Goal: Transaction & Acquisition: Purchase product/service

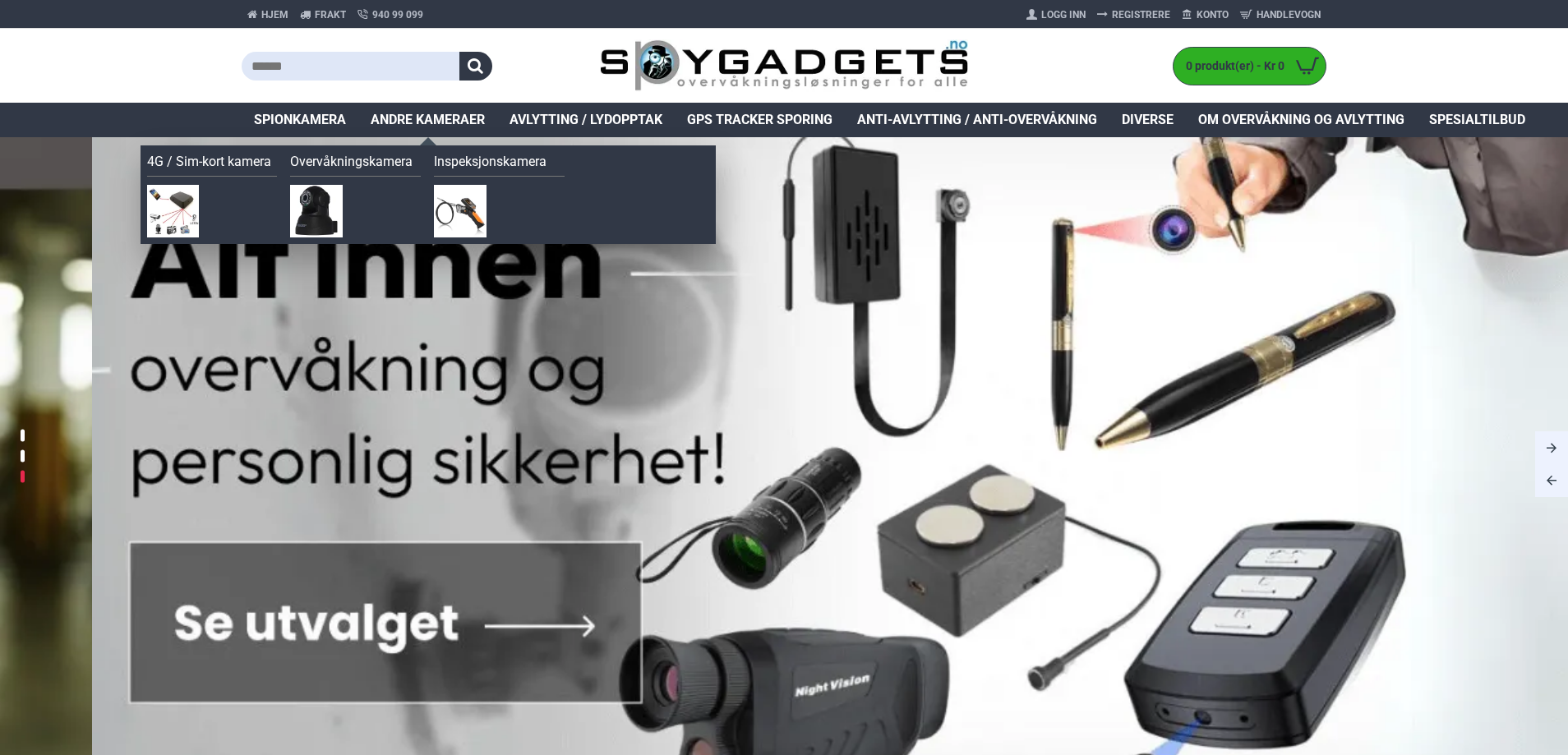
click at [461, 123] on span "Andre kameraer" at bounding box center [428, 120] width 114 height 20
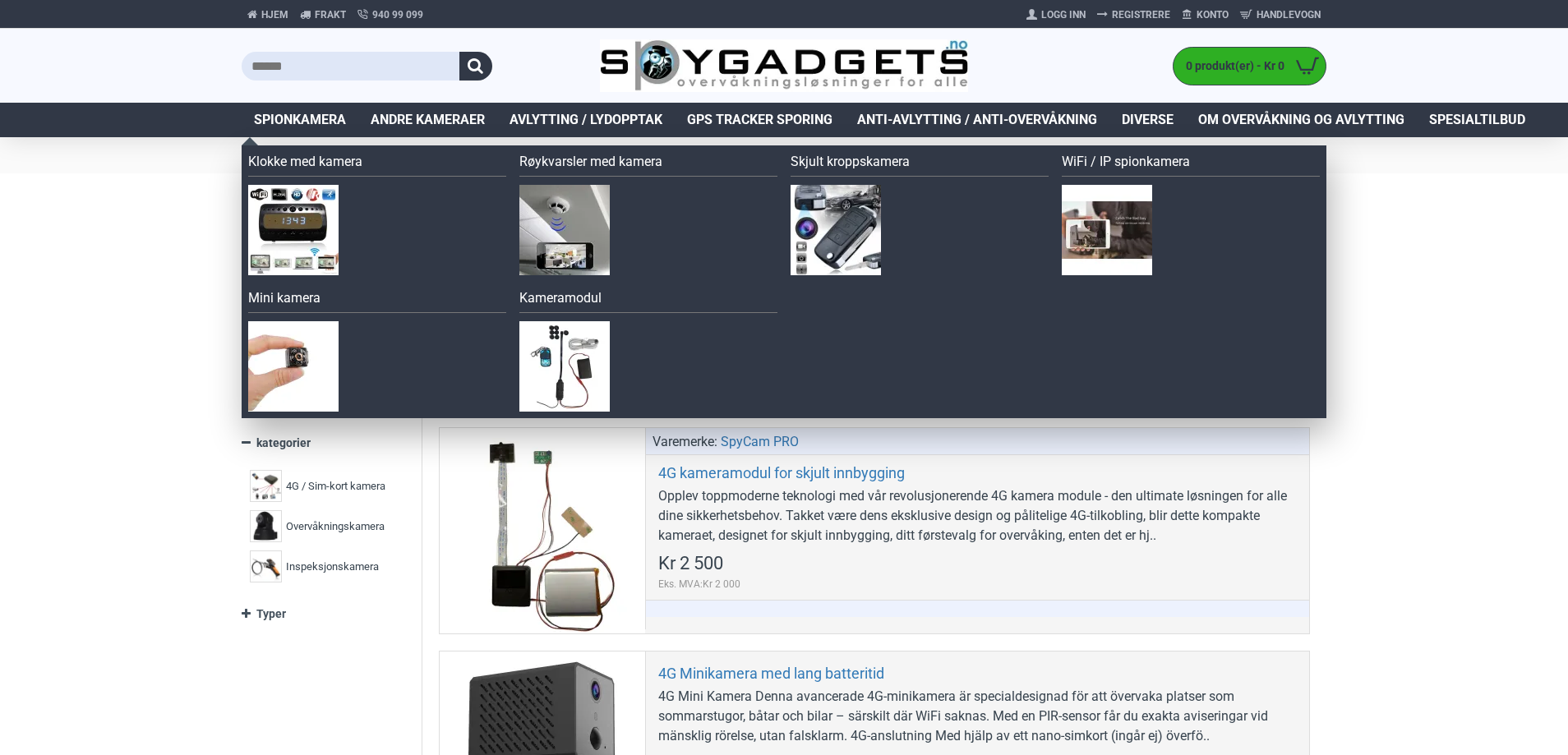
click at [307, 129] on li "Spionkamera Klokke med kamera Røykvarsler med kamera Skjult kroppskamera" at bounding box center [300, 120] width 117 height 34
click at [312, 115] on span "Spionkamera" at bounding box center [300, 120] width 92 height 20
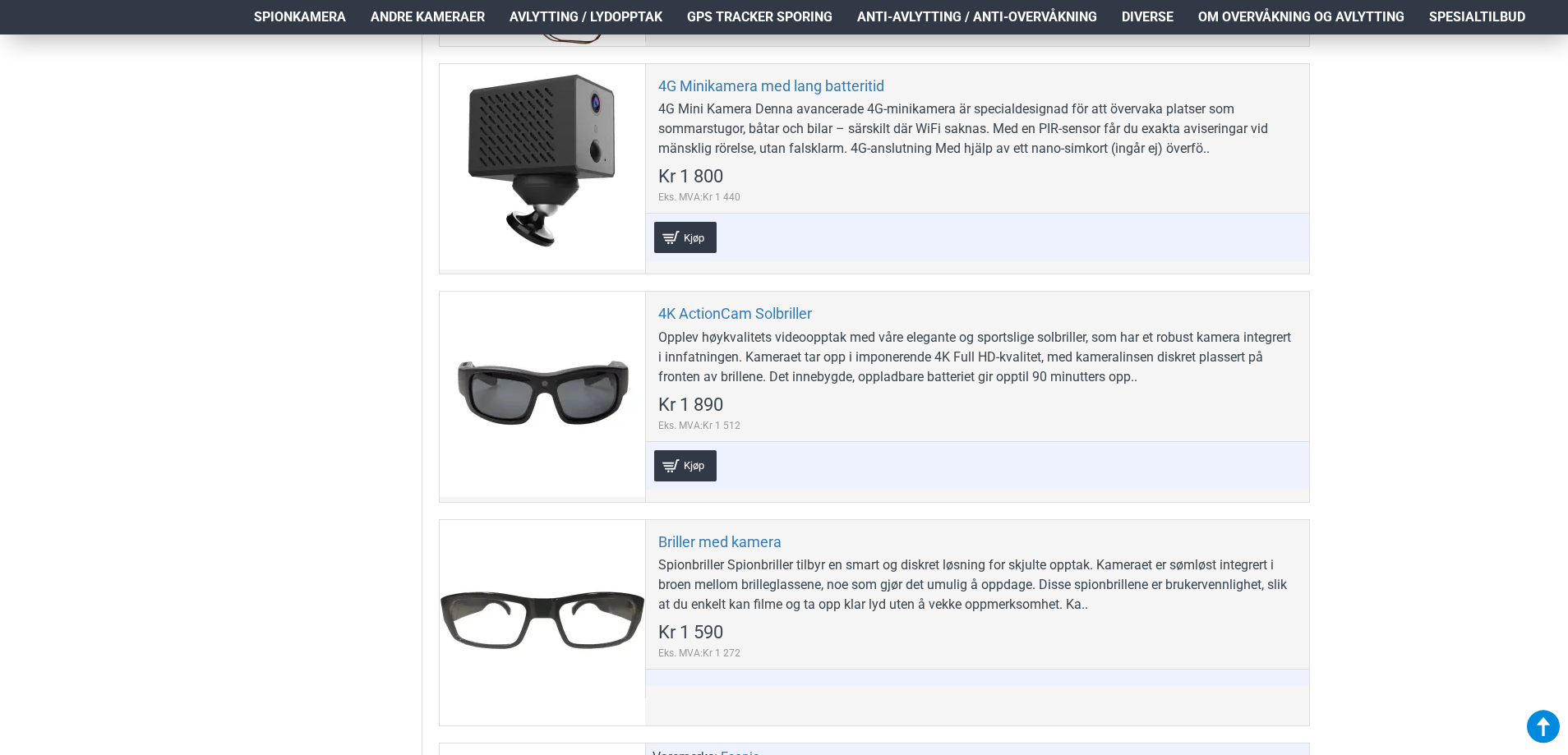
scroll to position [2054, 0]
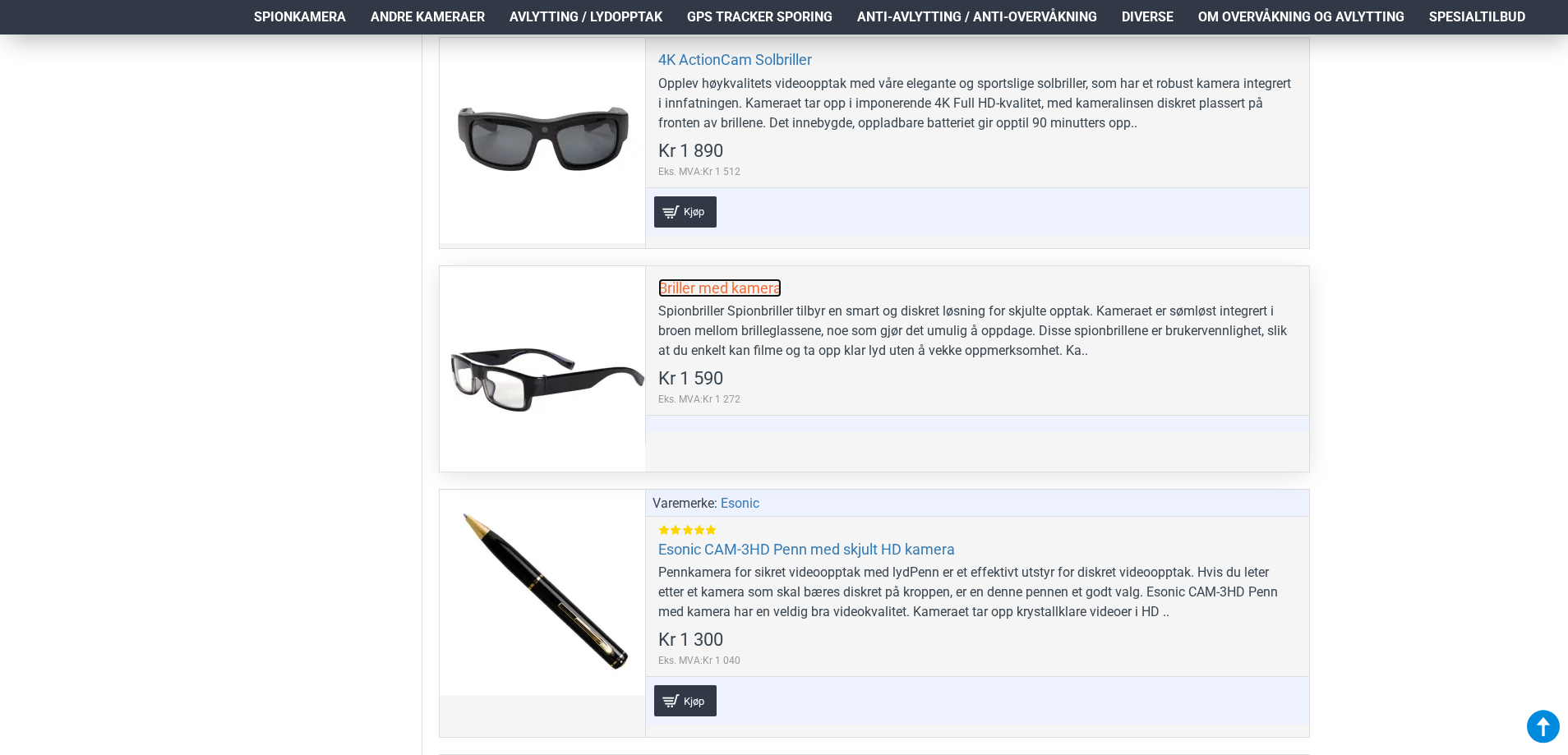
click at [714, 292] on link "Briller med kamera" at bounding box center [719, 288] width 123 height 19
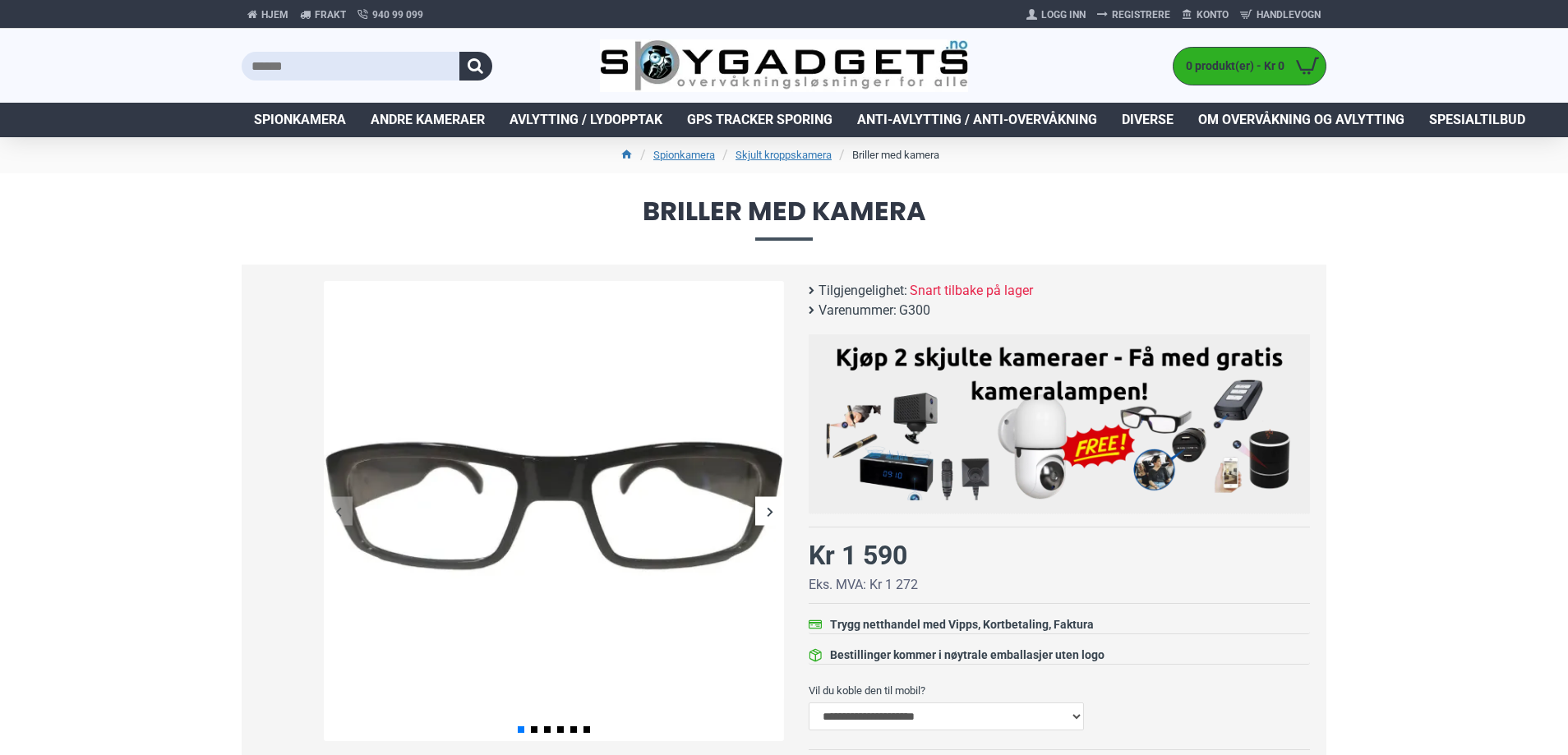
click at [653, 518] on img at bounding box center [553, 510] width 460 height 460
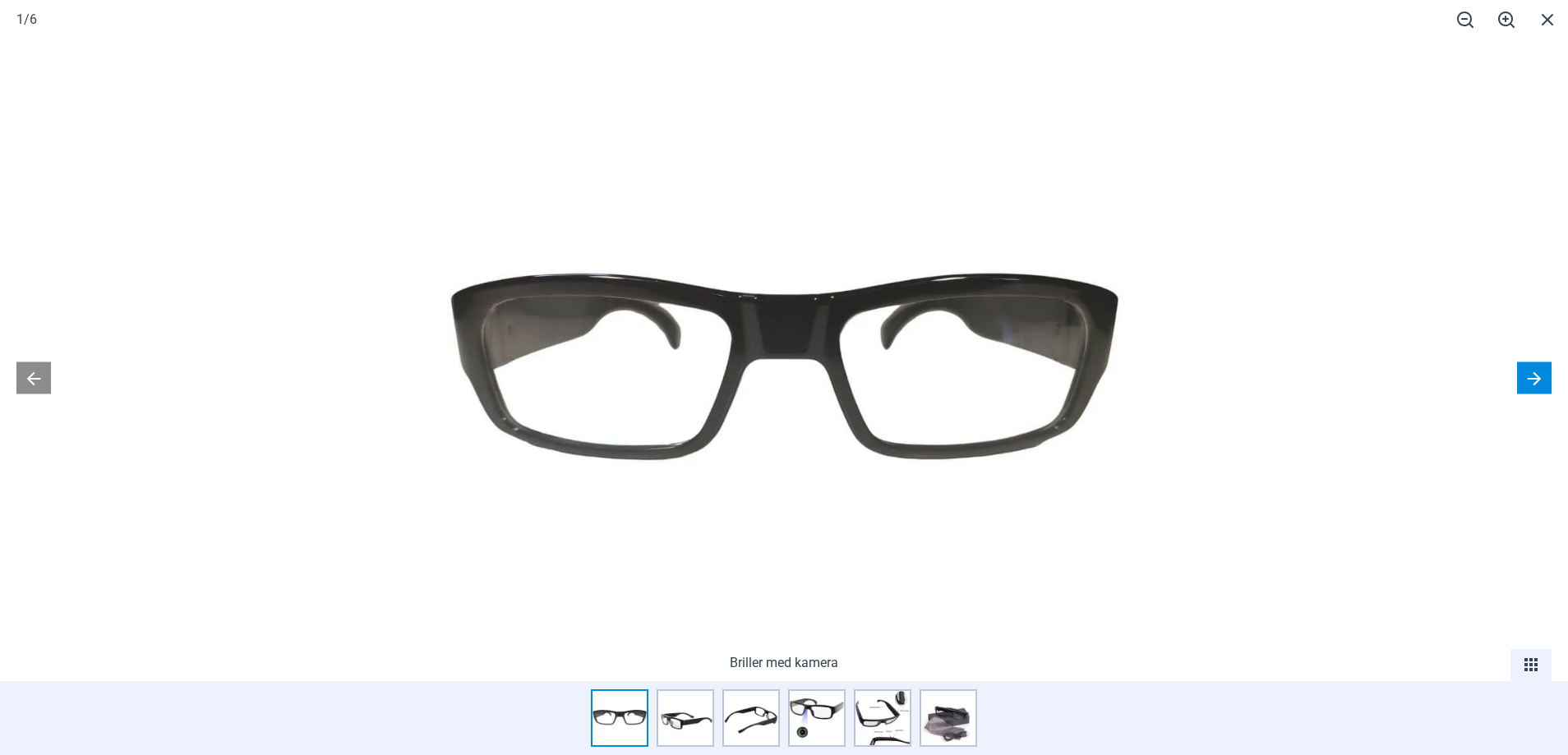
click at [1543, 381] on button at bounding box center [1535, 378] width 34 height 32
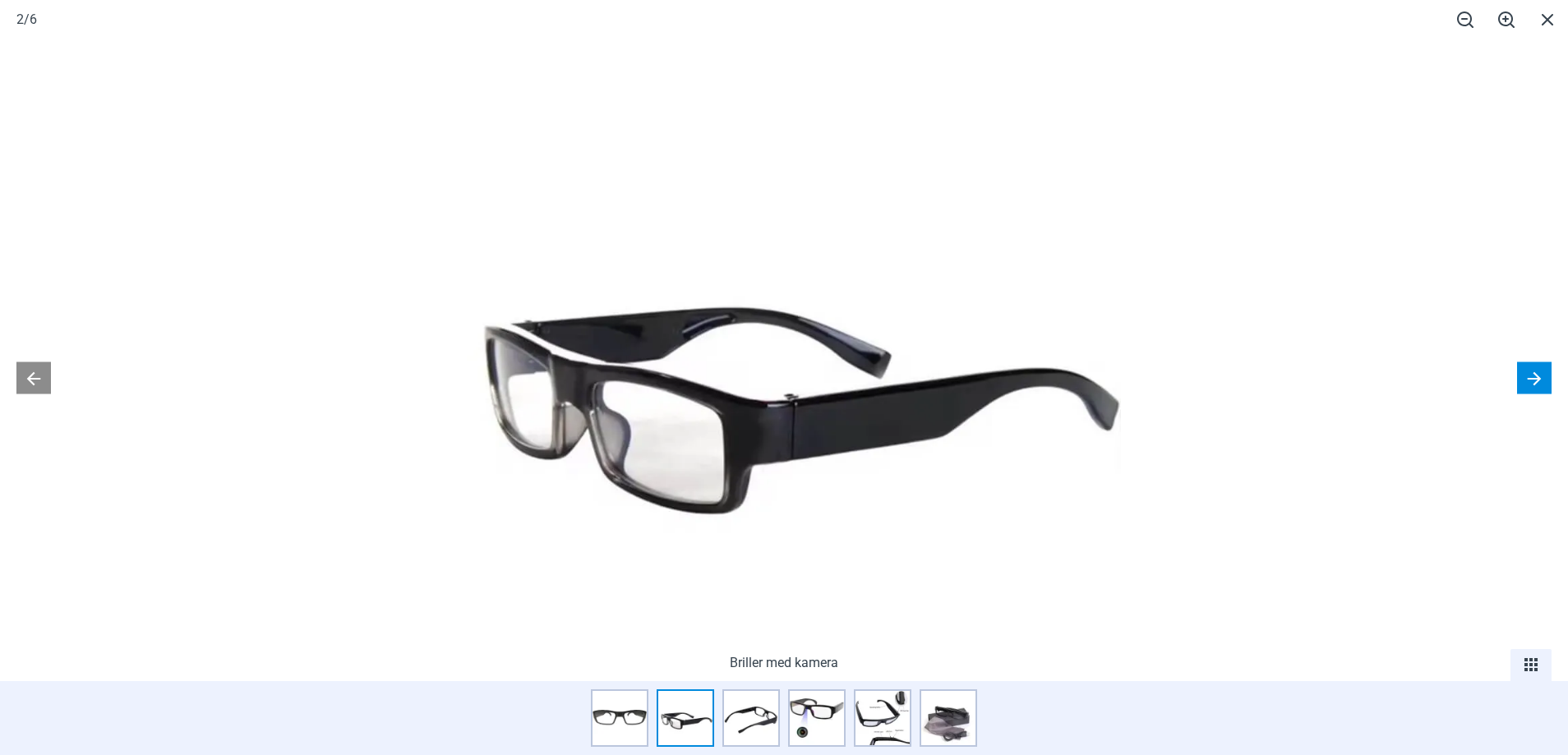
click at [1537, 379] on button at bounding box center [1535, 378] width 34 height 32
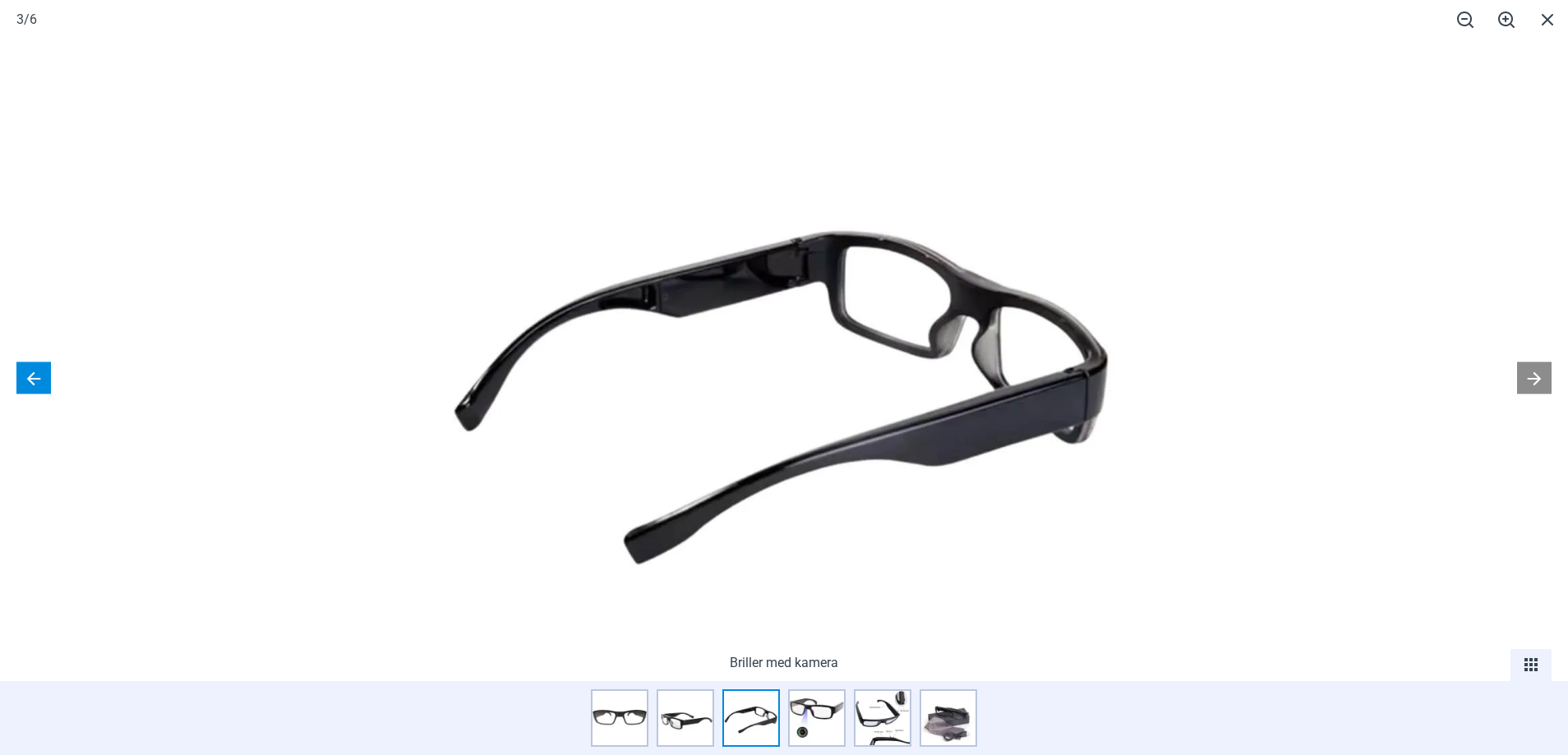
click at [27, 374] on button at bounding box center [33, 378] width 34 height 32
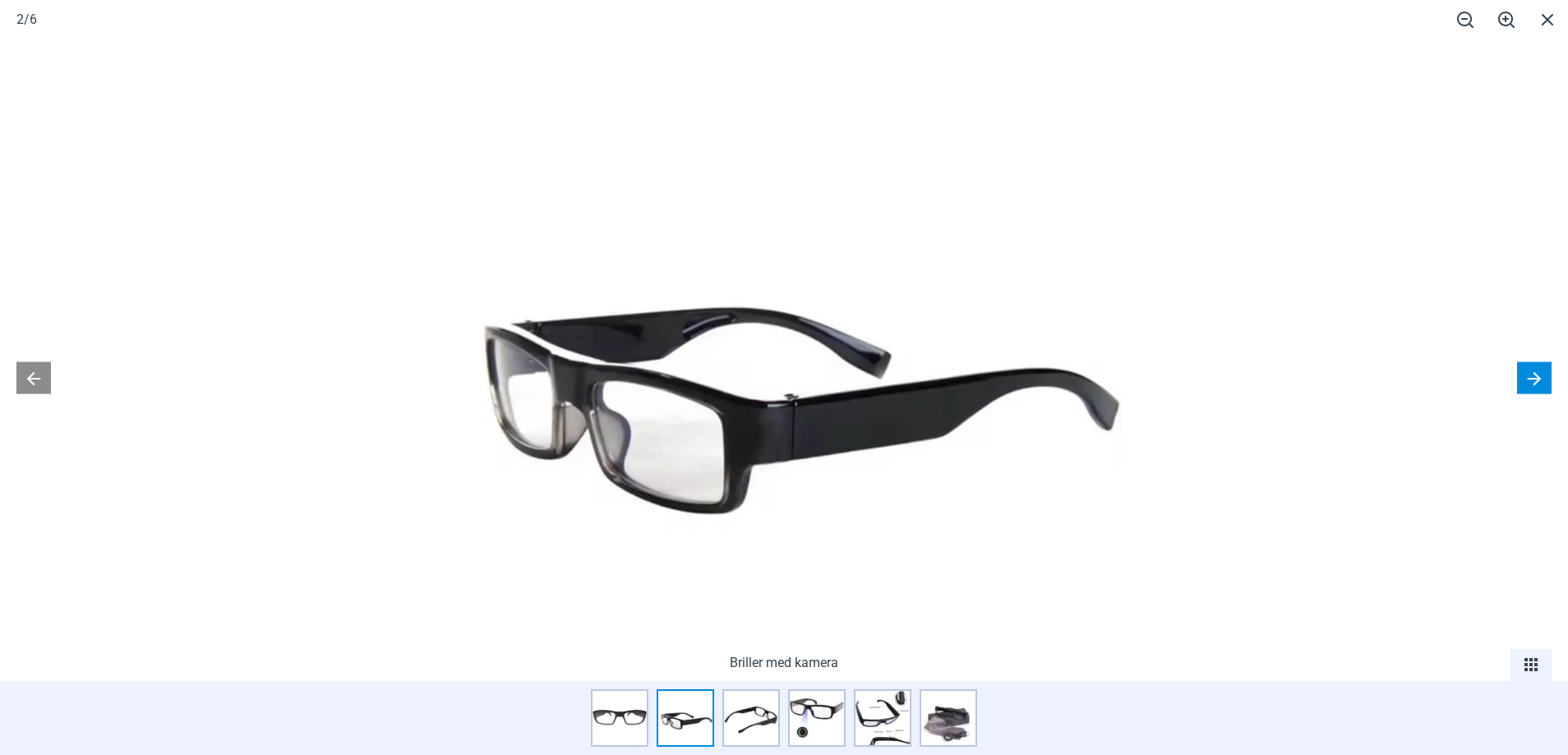
click at [1538, 374] on button at bounding box center [1535, 378] width 34 height 32
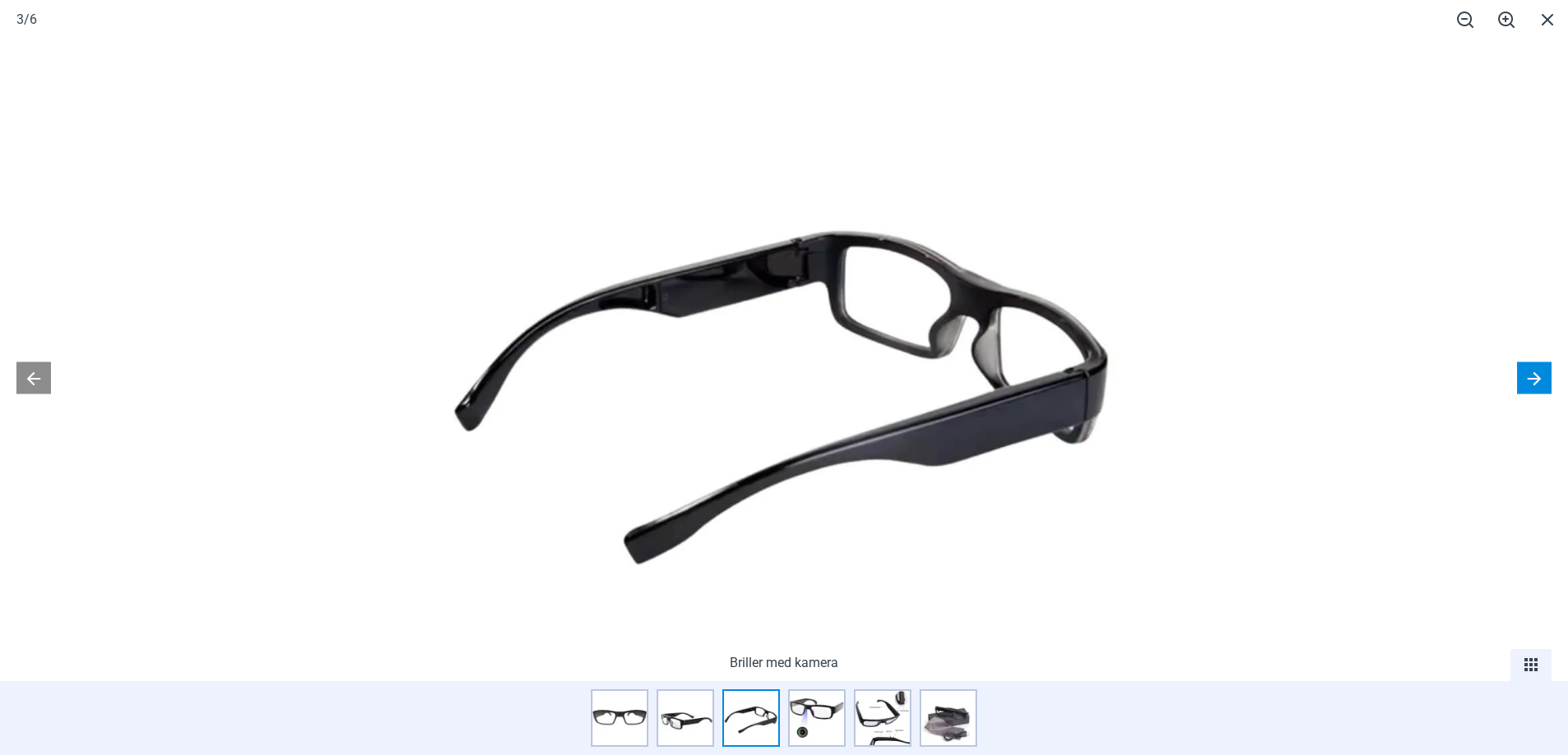
click at [1534, 376] on button at bounding box center [1535, 378] width 34 height 32
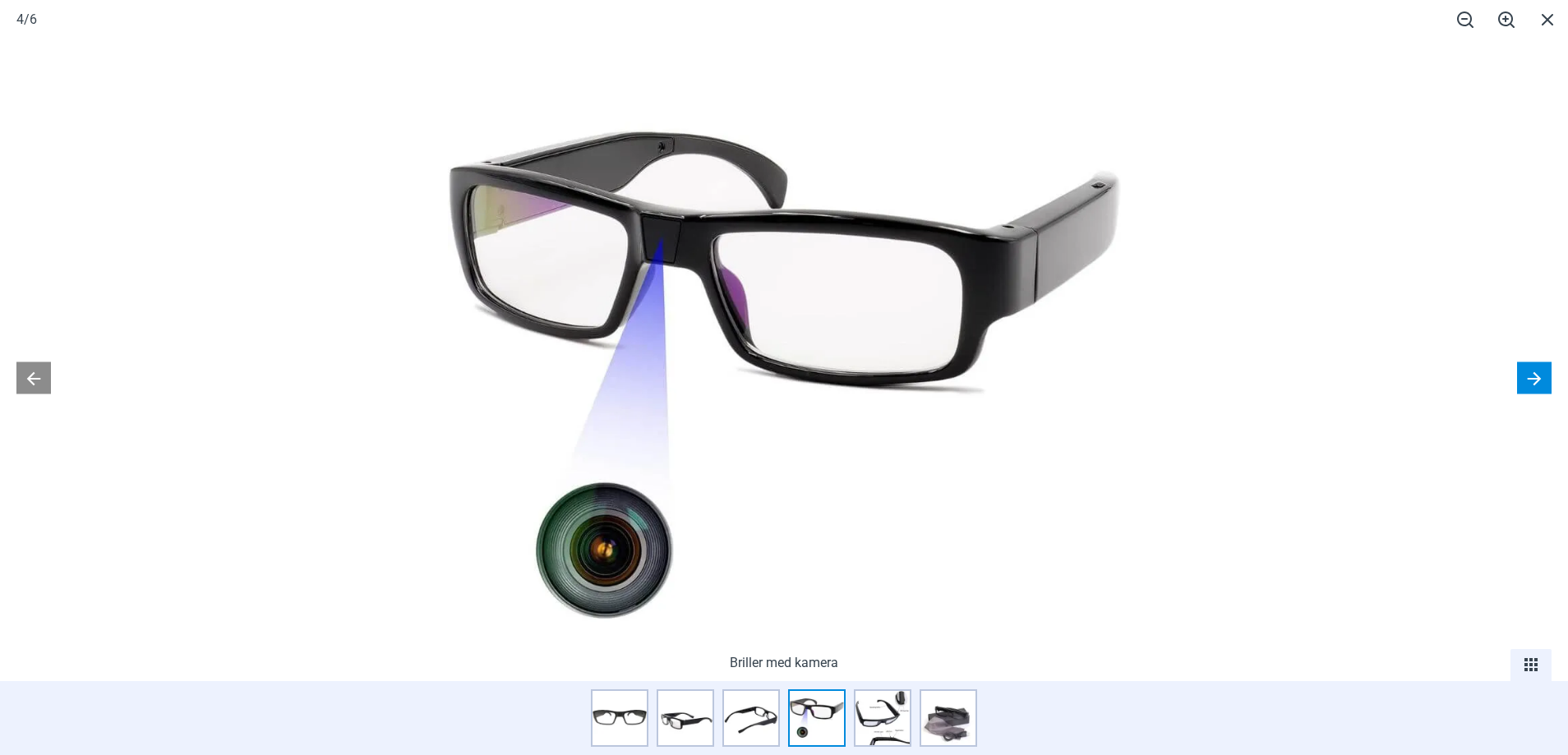
click at [1534, 377] on button at bounding box center [1535, 378] width 34 height 32
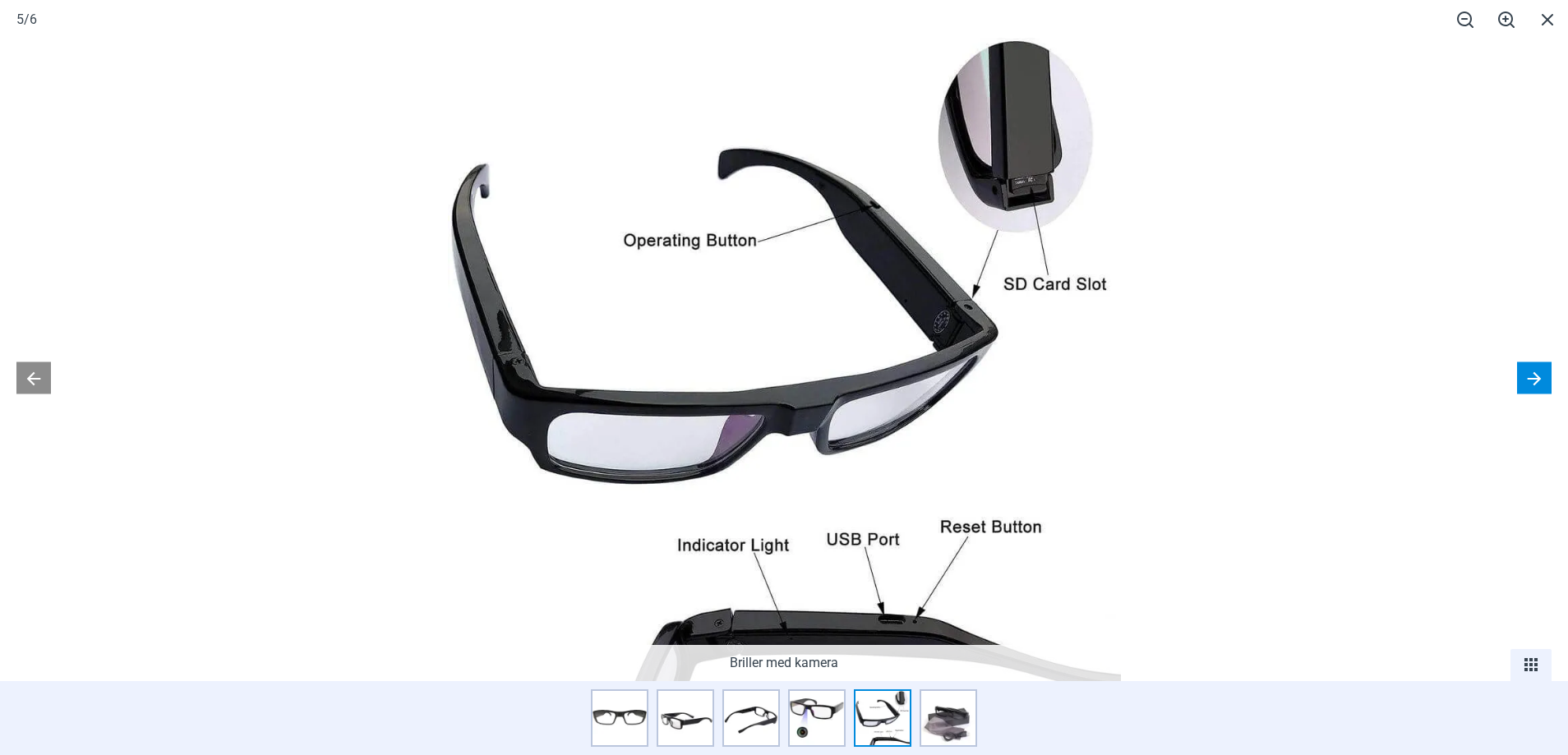
click at [1536, 387] on button at bounding box center [1535, 378] width 34 height 32
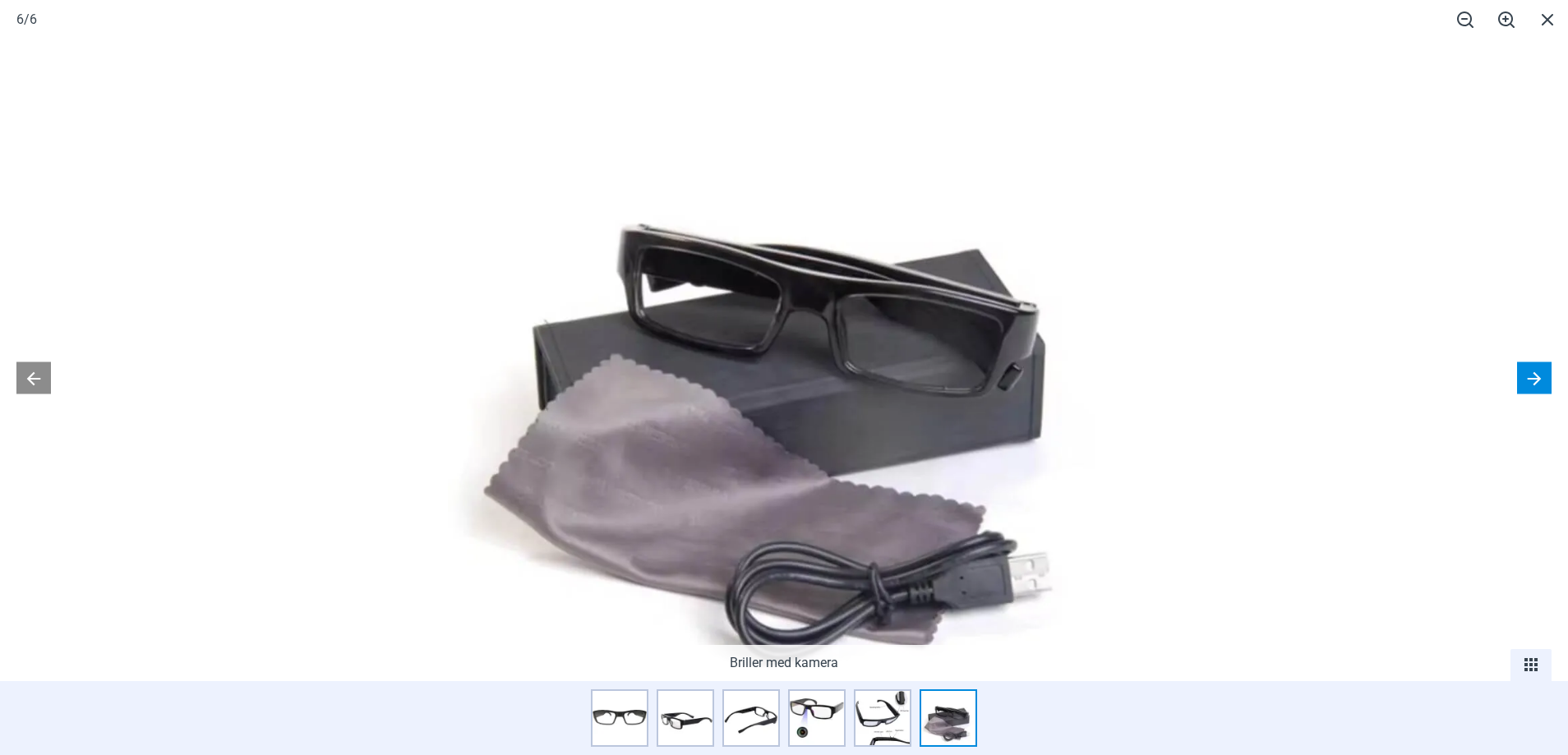
click at [1536, 387] on button at bounding box center [1535, 378] width 34 height 32
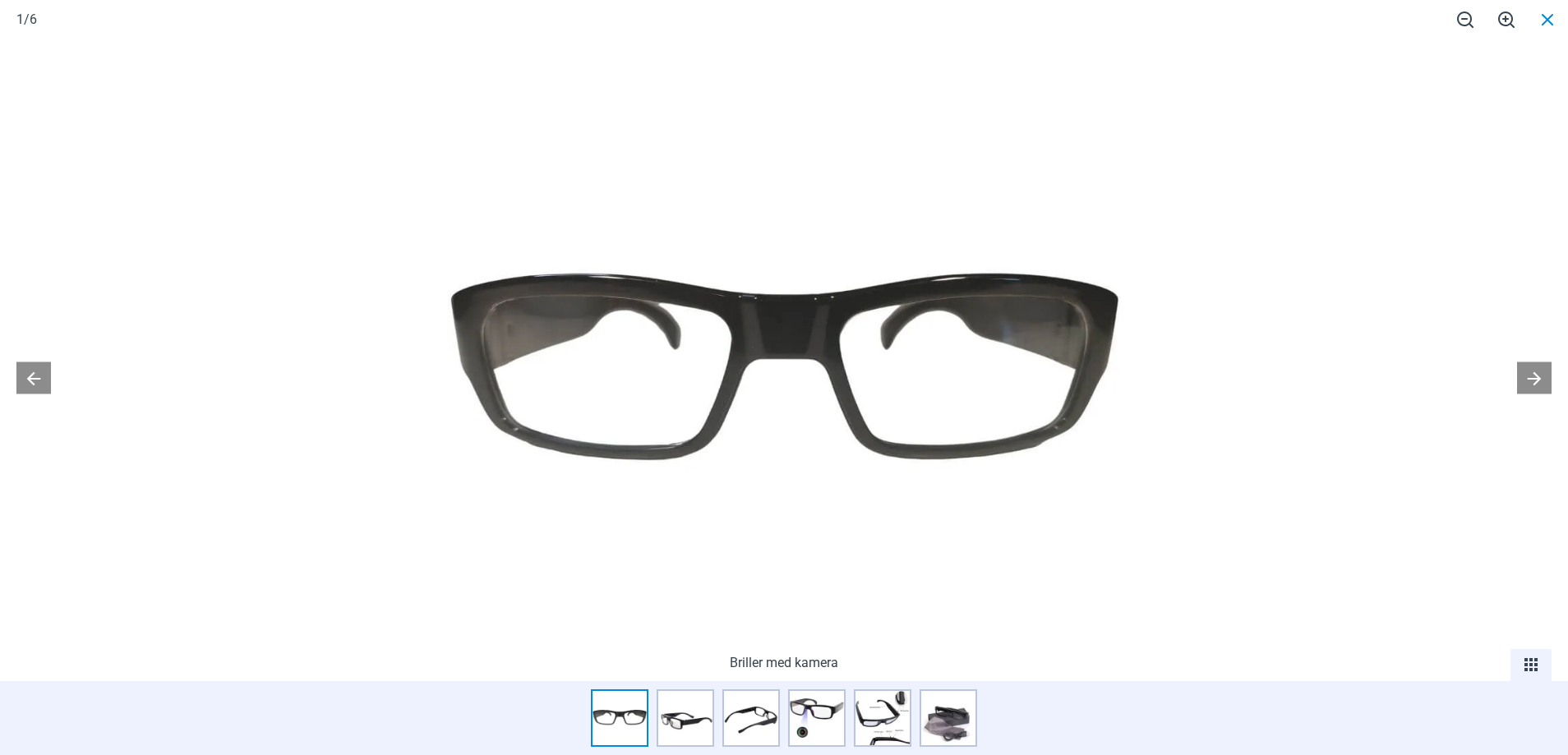
click at [1544, 29] on span at bounding box center [1547, 19] width 41 height 39
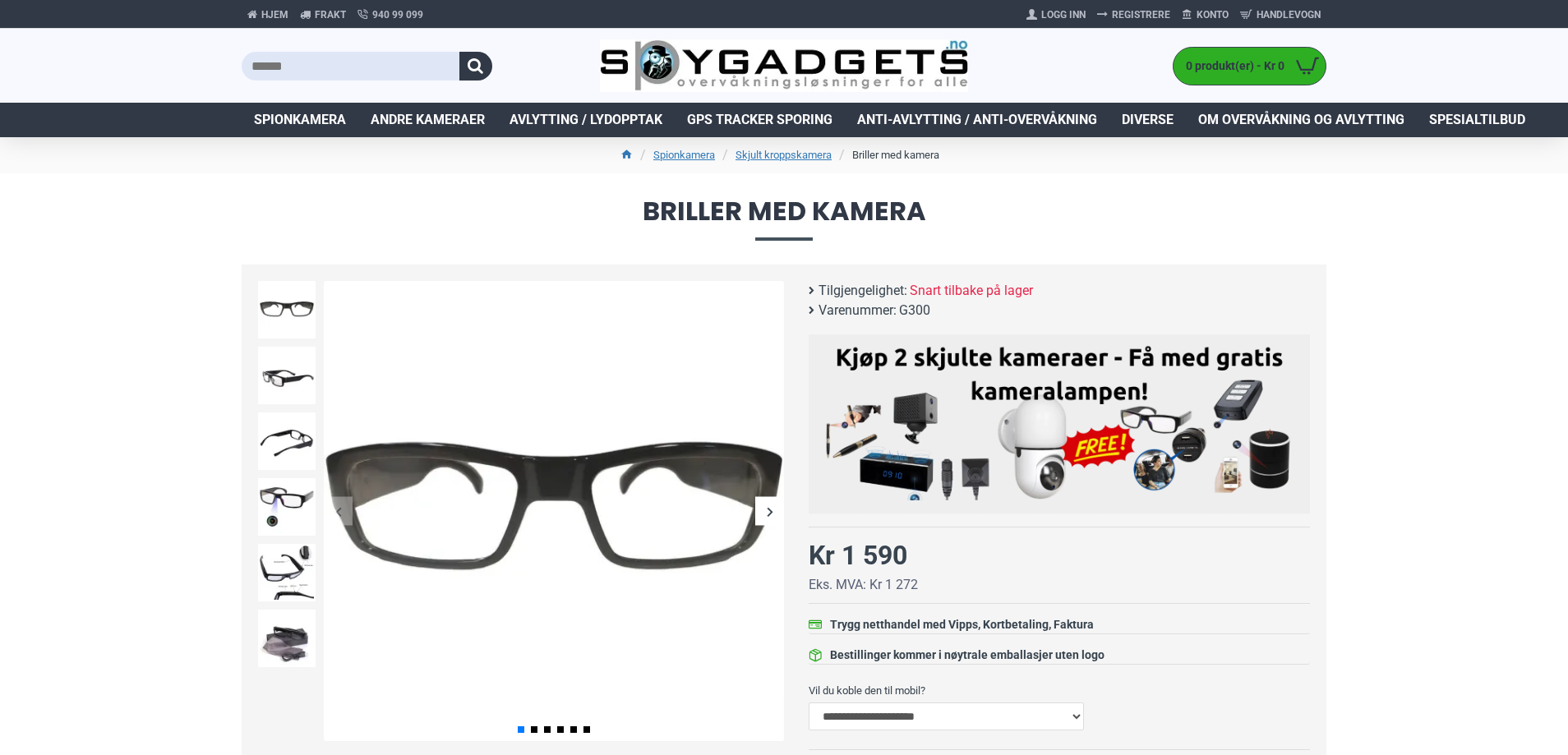
click at [316, 134] on li "Spionkamera Klokke med kamera Røykvarsler med kamera Skjult kroppskamera" at bounding box center [300, 120] width 117 height 34
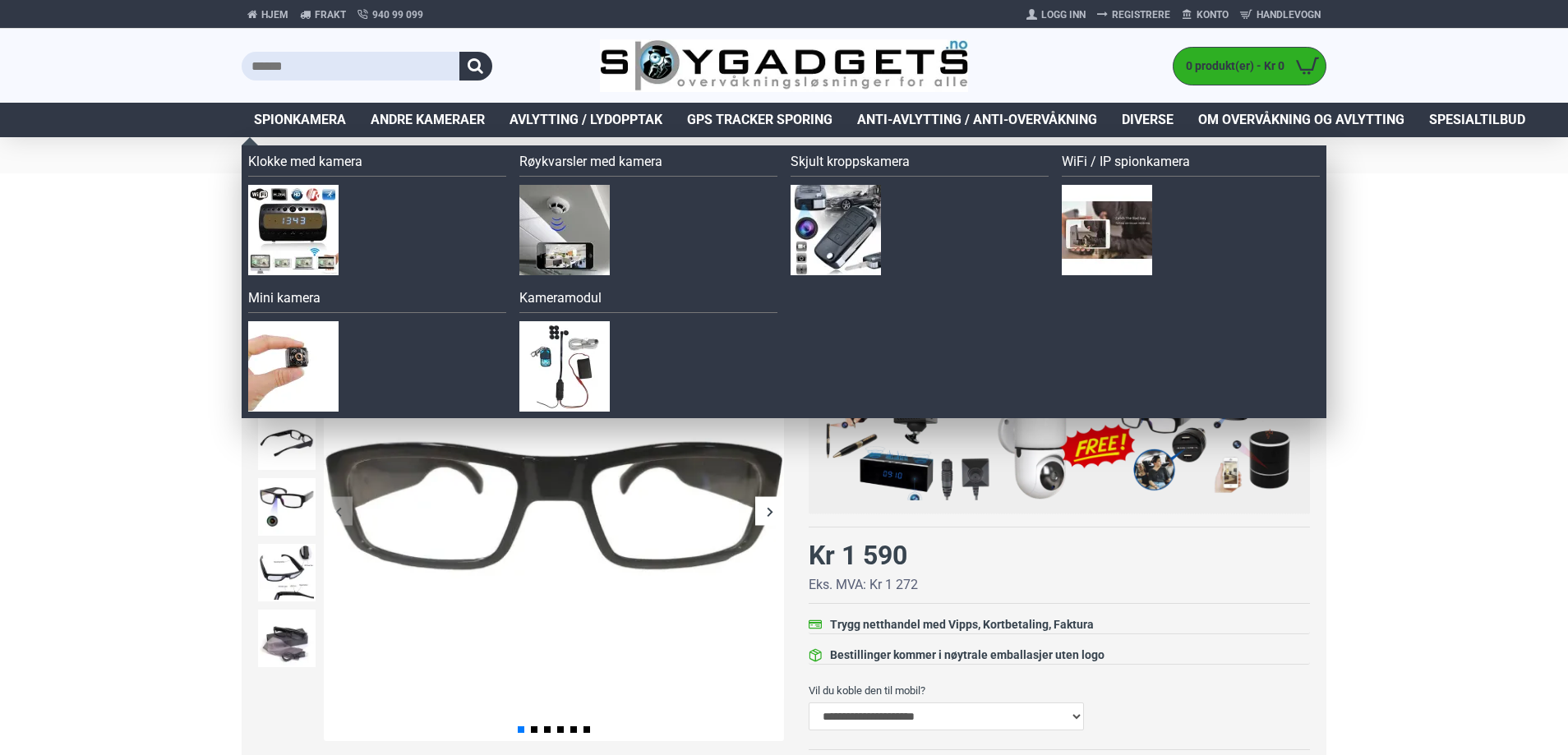
click at [313, 113] on span "Spionkamera" at bounding box center [300, 120] width 92 height 20
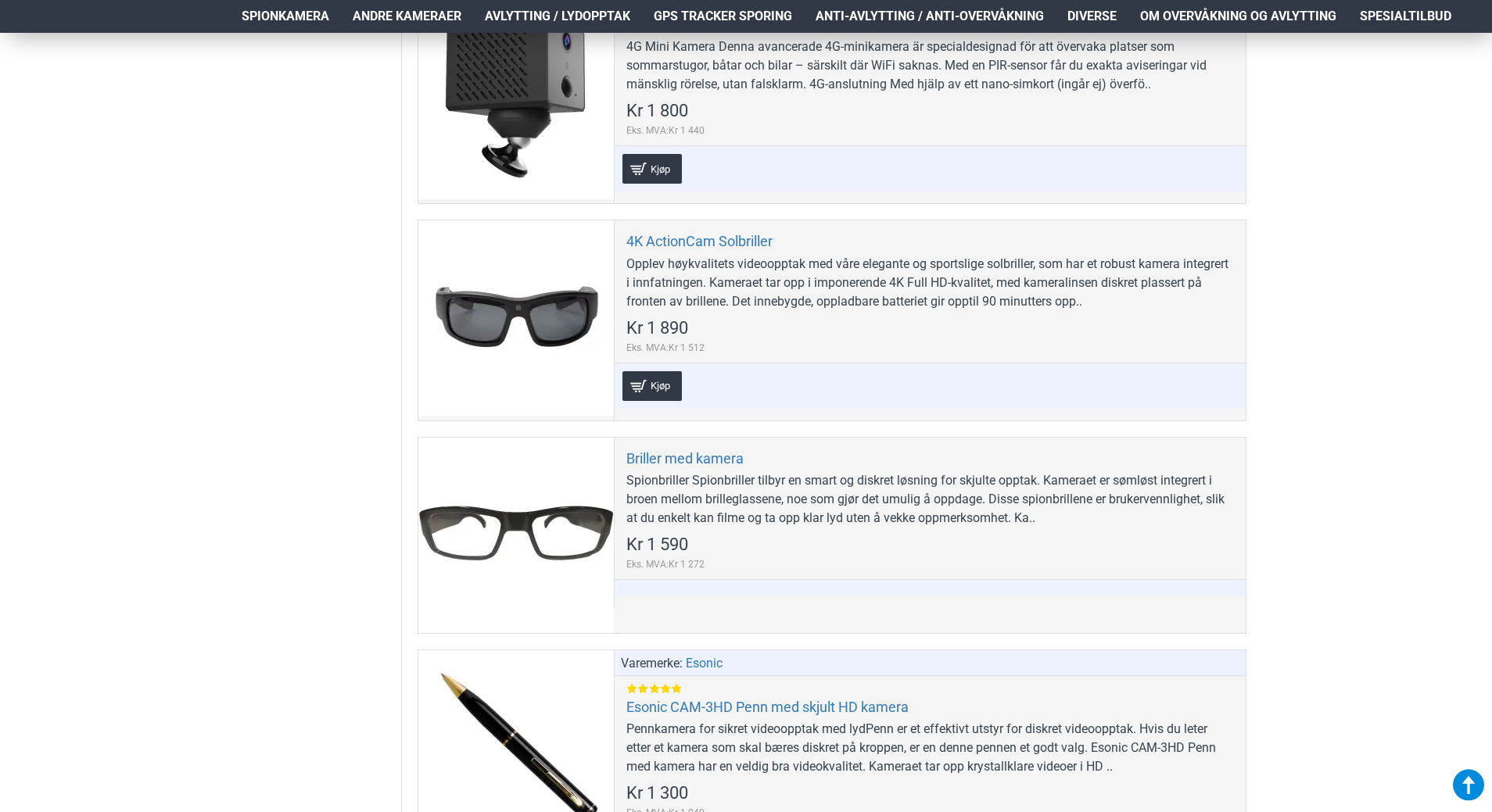
scroll to position [1798, 0]
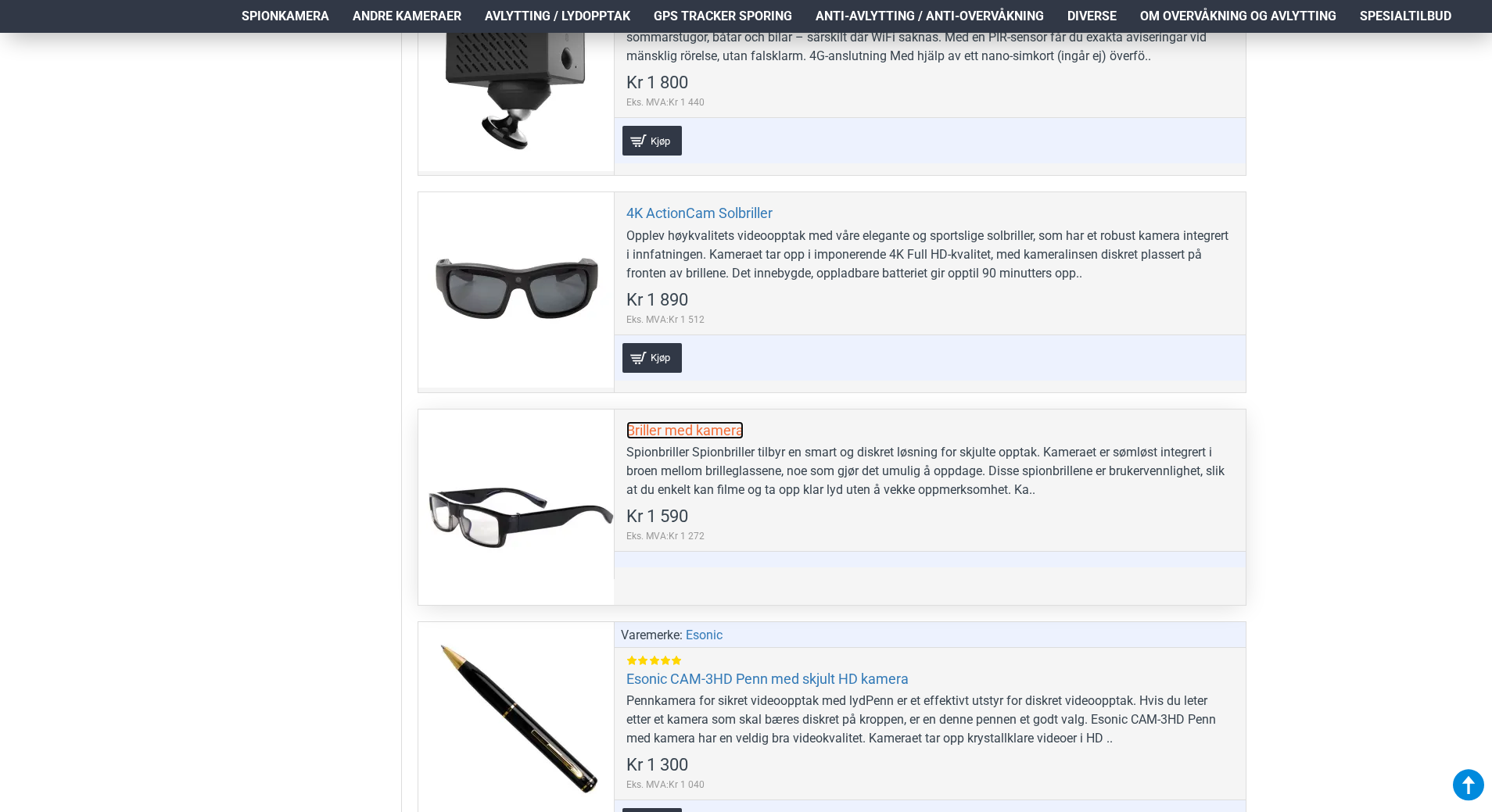
click at [673, 430] on link "Briller med kamera" at bounding box center [684, 430] width 117 height 18
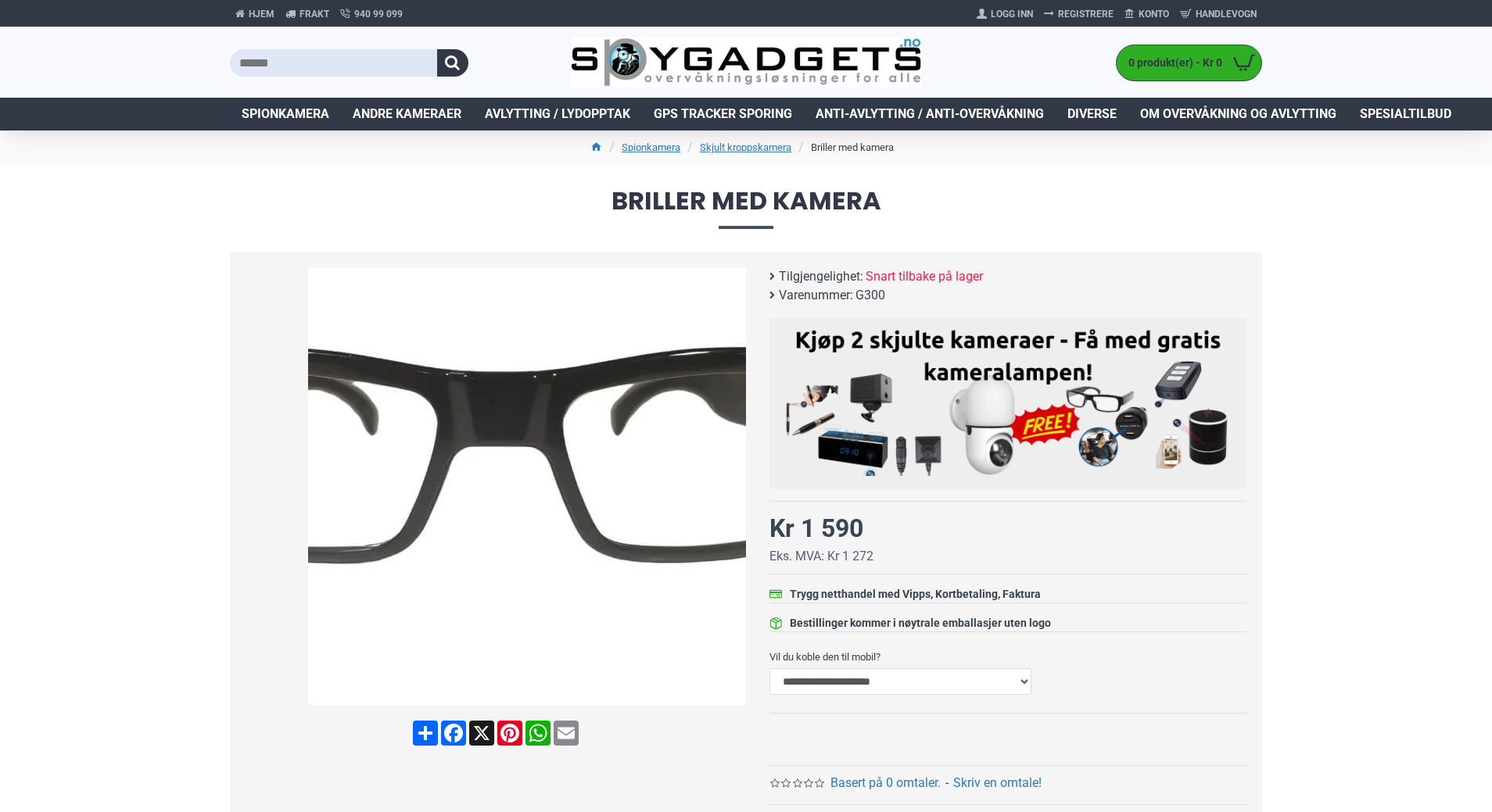
click at [567, 528] on img at bounding box center [527, 486] width 438 height 438
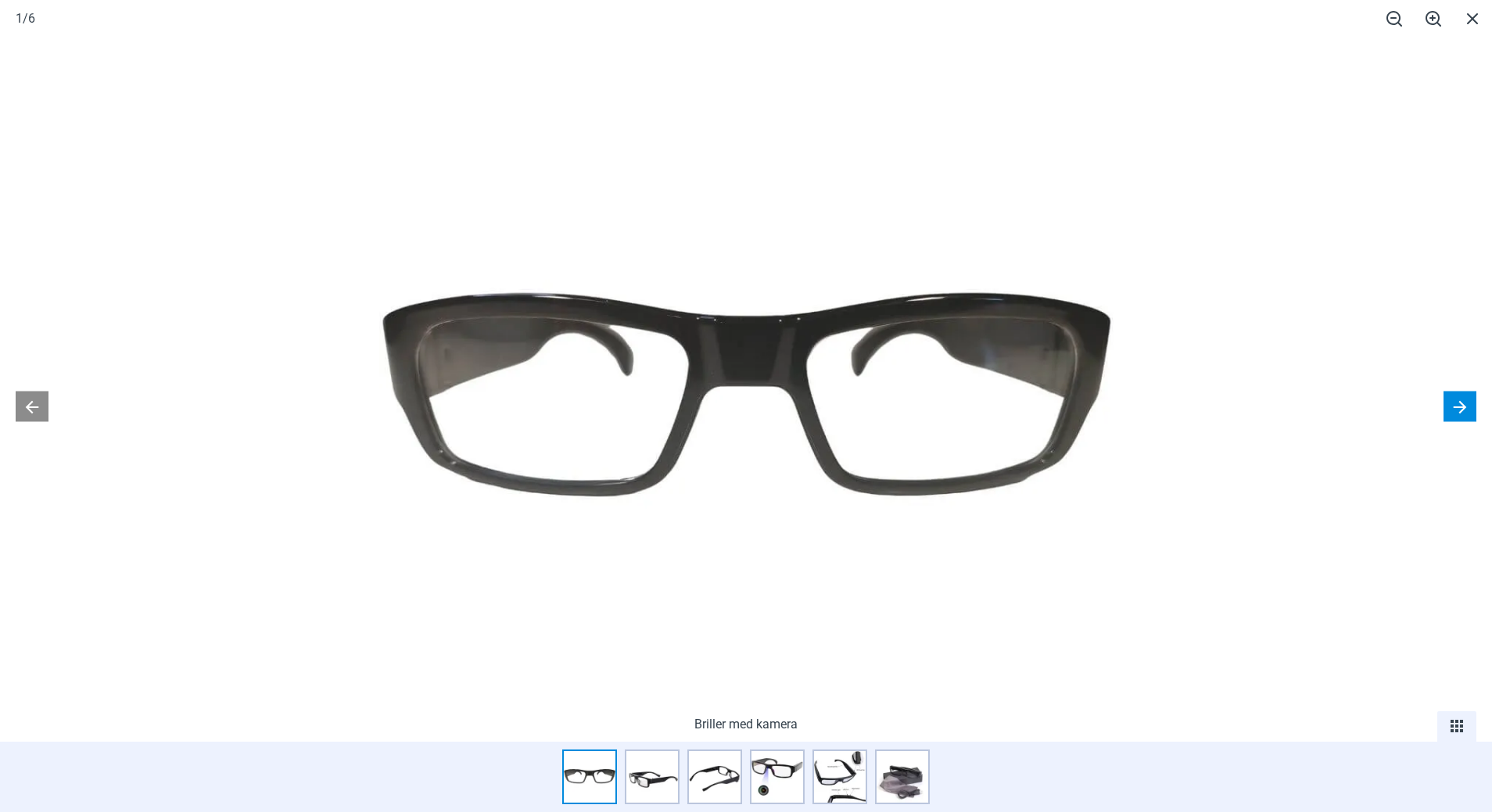
click at [1463, 411] on button at bounding box center [1460, 406] width 33 height 31
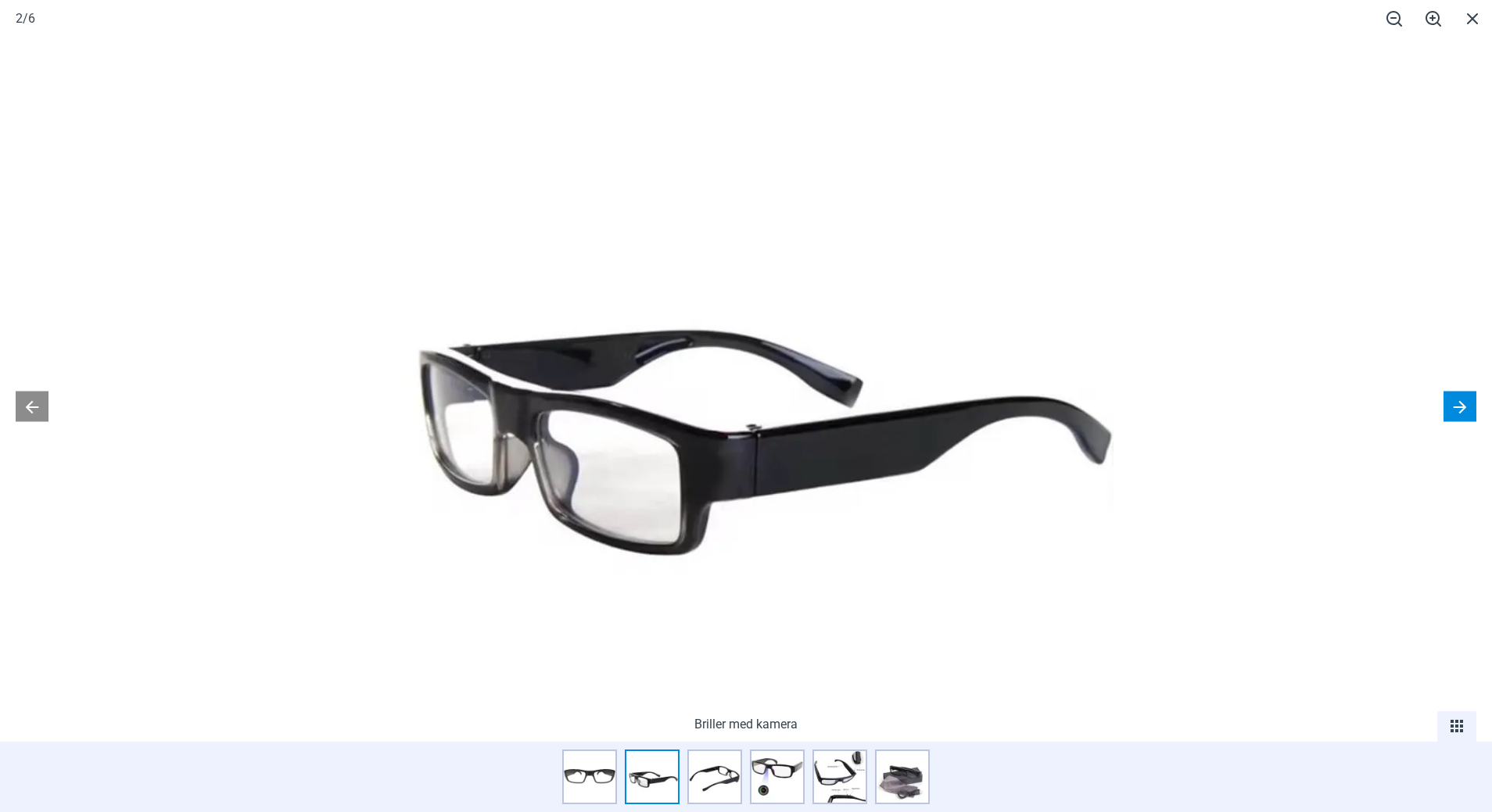
click at [1463, 411] on button at bounding box center [1460, 406] width 33 height 31
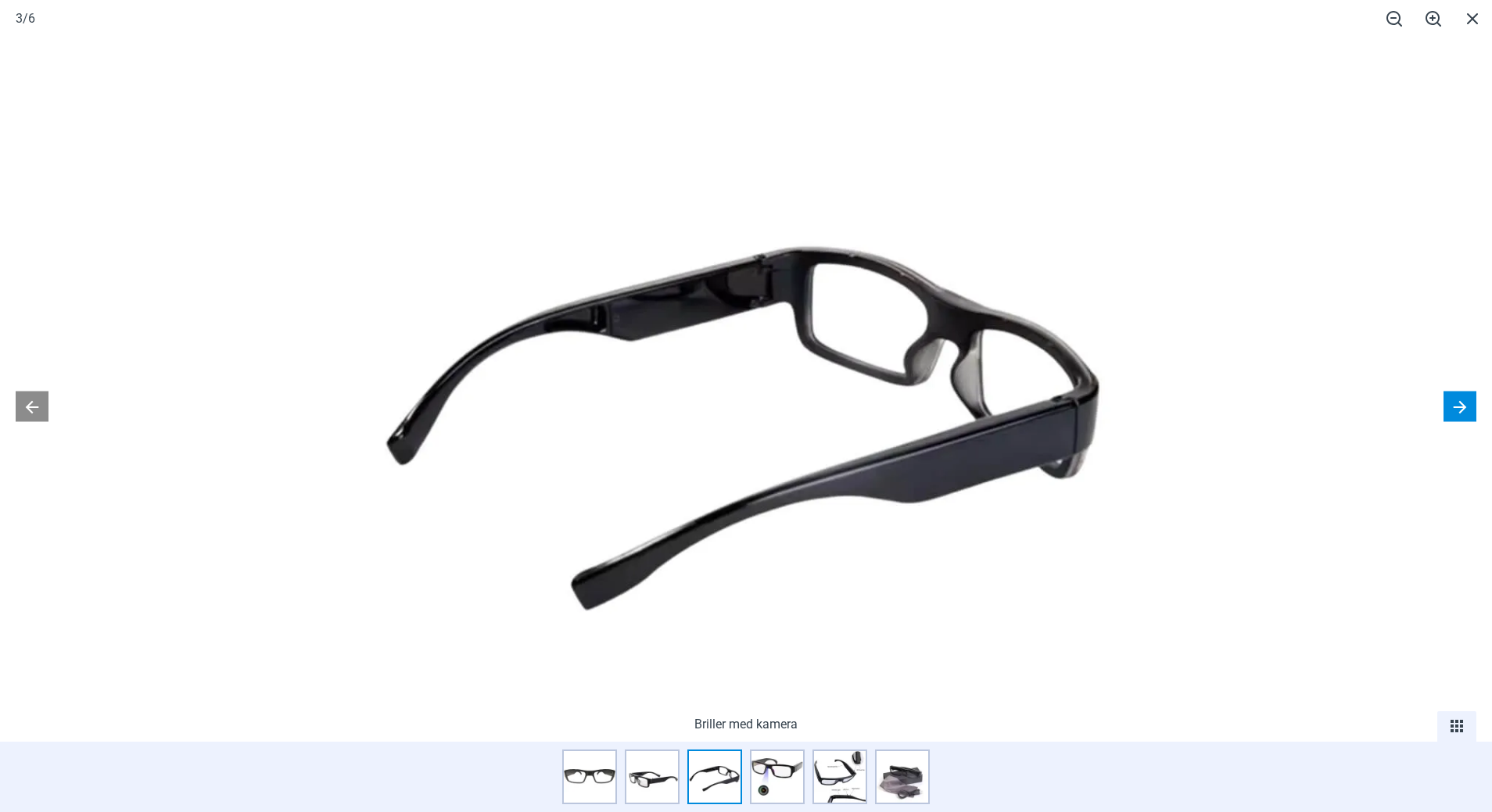
click at [1463, 411] on button at bounding box center [1460, 406] width 33 height 31
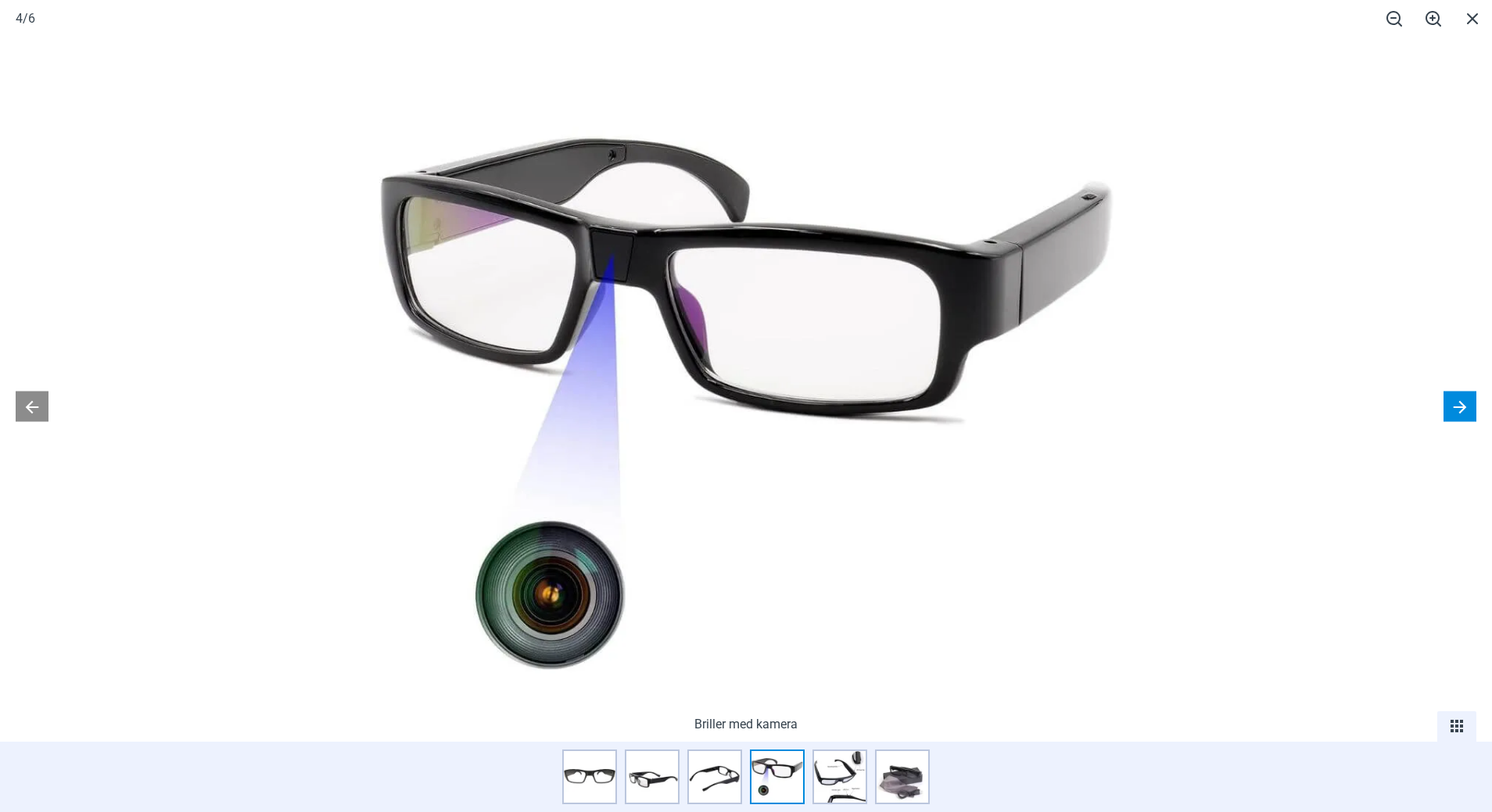
click at [1463, 411] on button at bounding box center [1460, 406] width 33 height 31
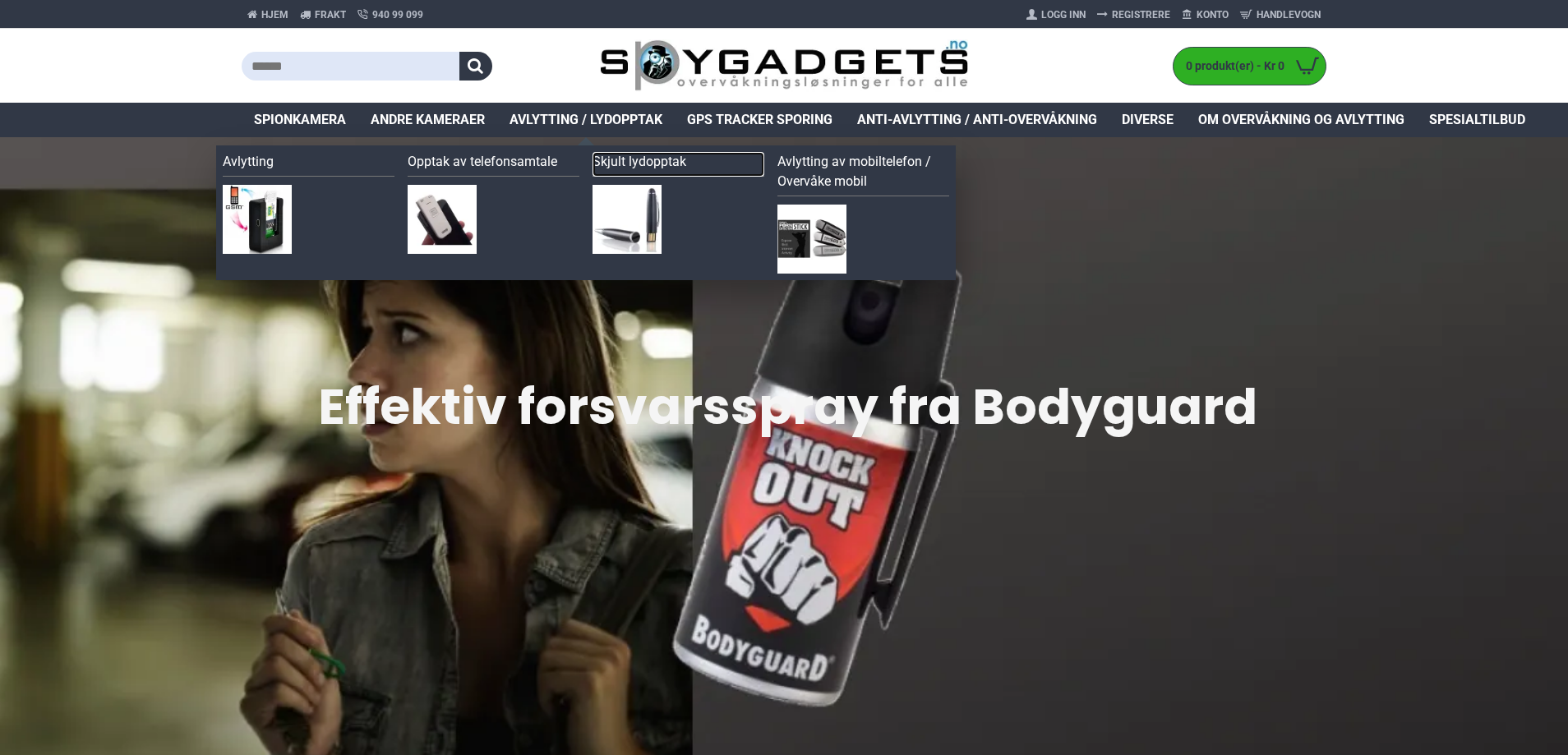
click at [667, 166] on link "Skjult lydopptak" at bounding box center [678, 165] width 171 height 25
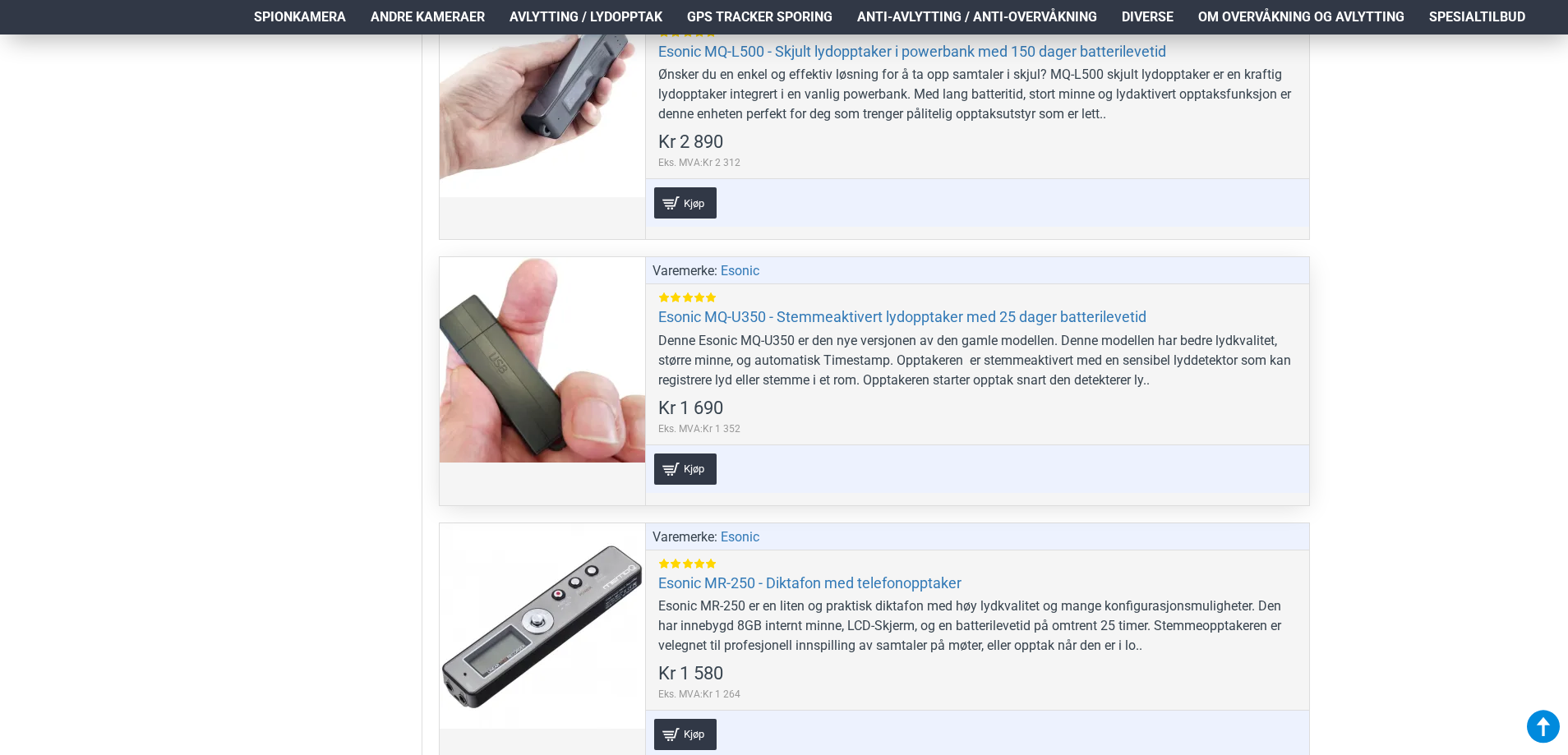
scroll to position [1725, 0]
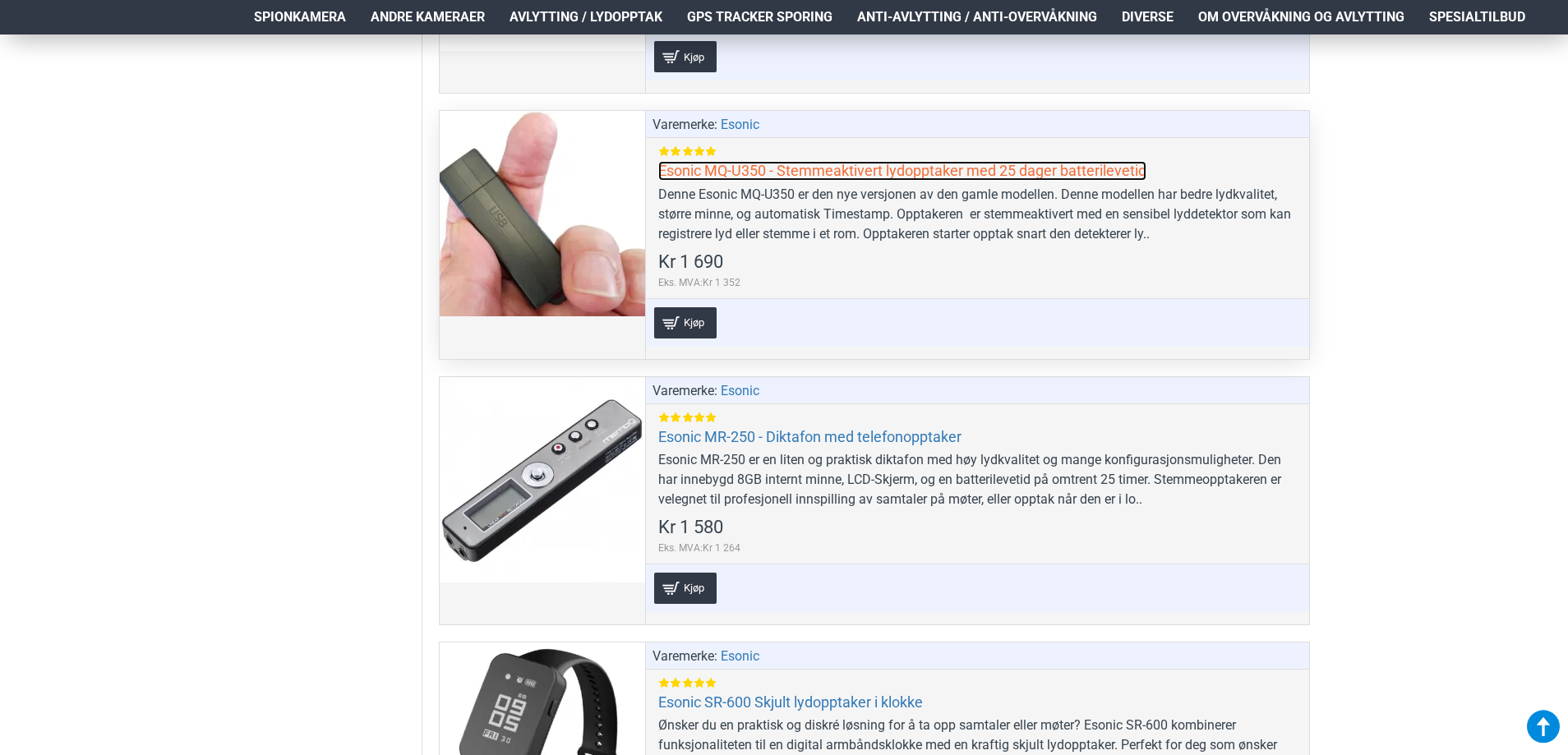
click at [794, 169] on link "Esonic MQ-U350 - Stemmeaktivert lydopptaker med 25 dager batterilevetid" at bounding box center [902, 170] width 489 height 19
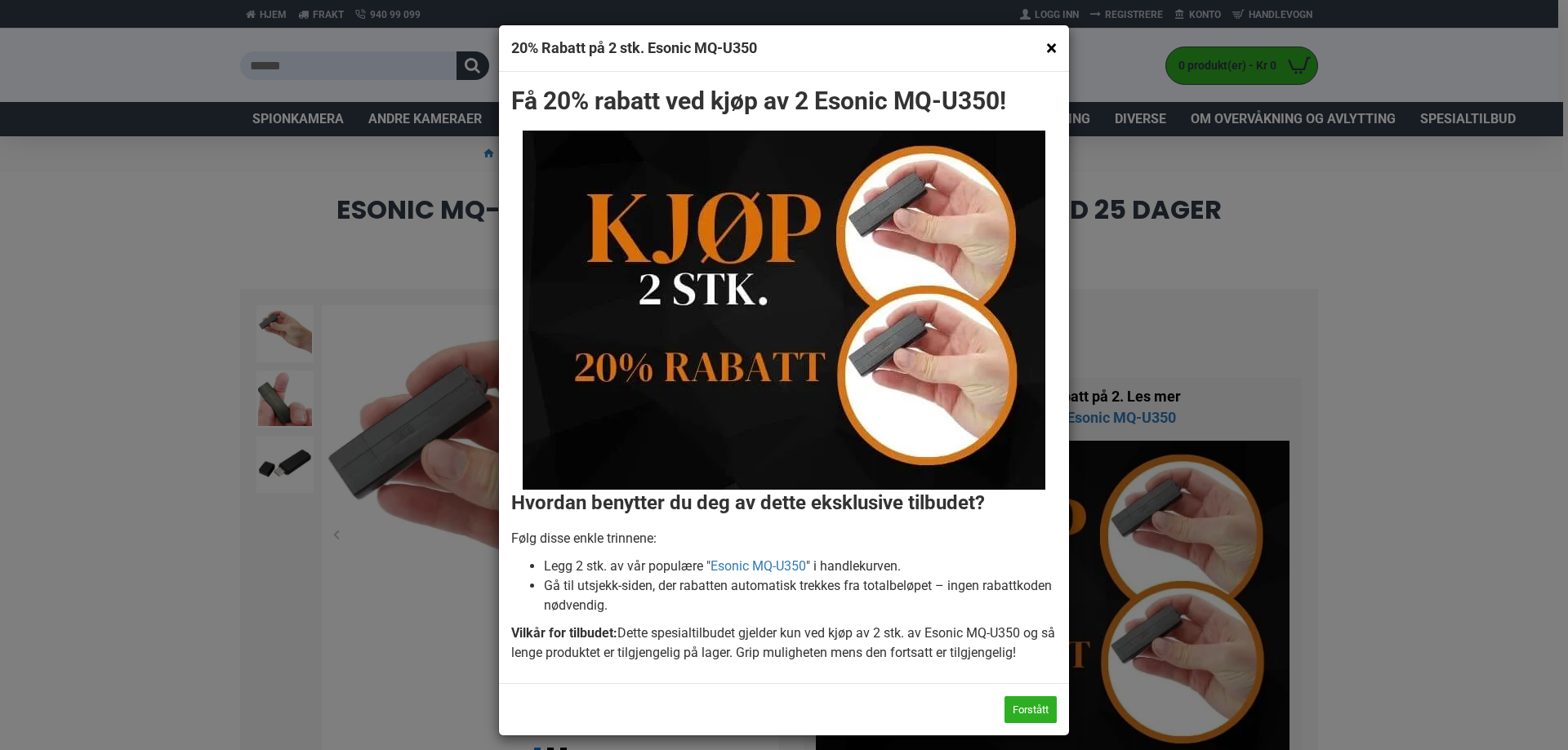
click at [1046, 49] on button "×" at bounding box center [1050, 48] width 10 height 21
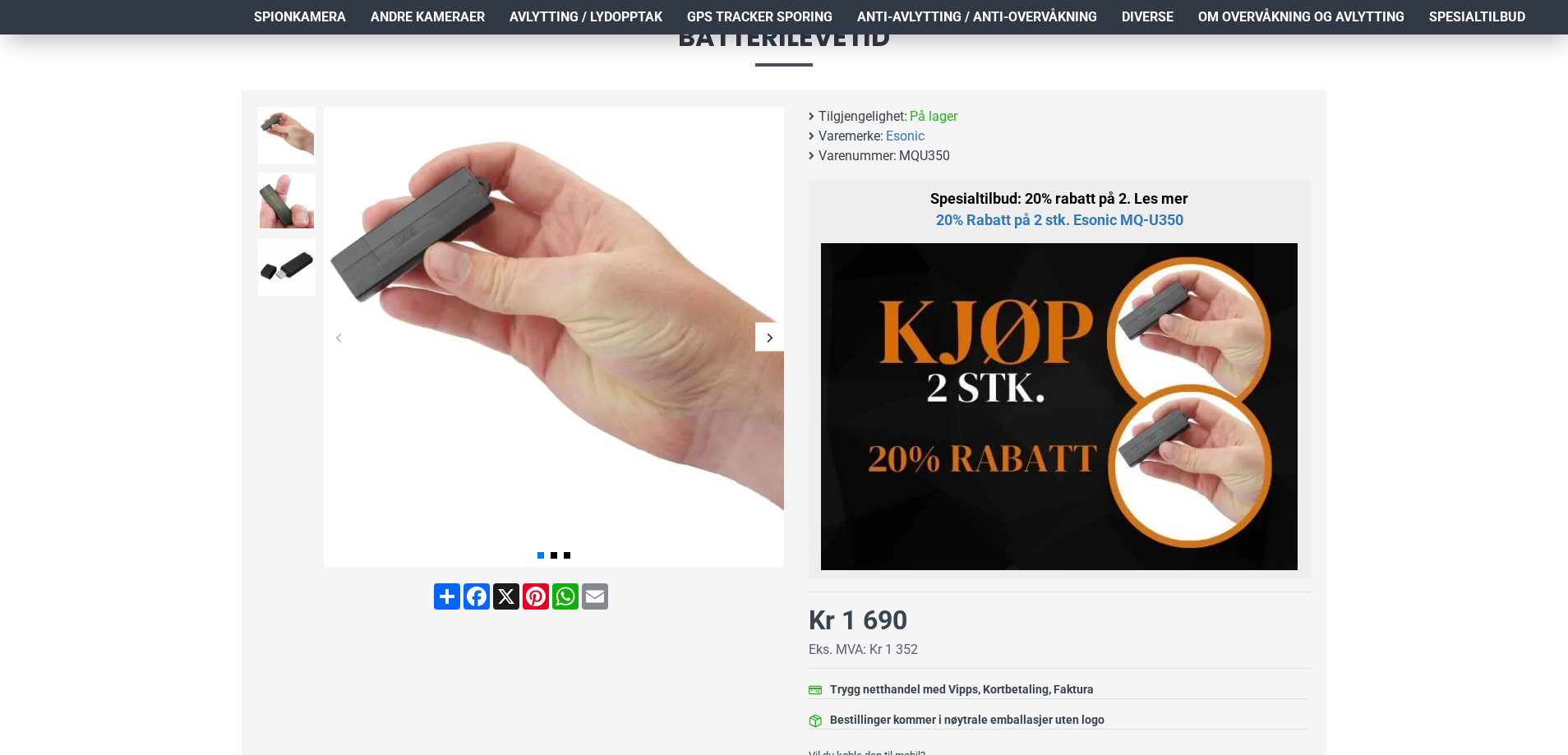
scroll to position [410, 0]
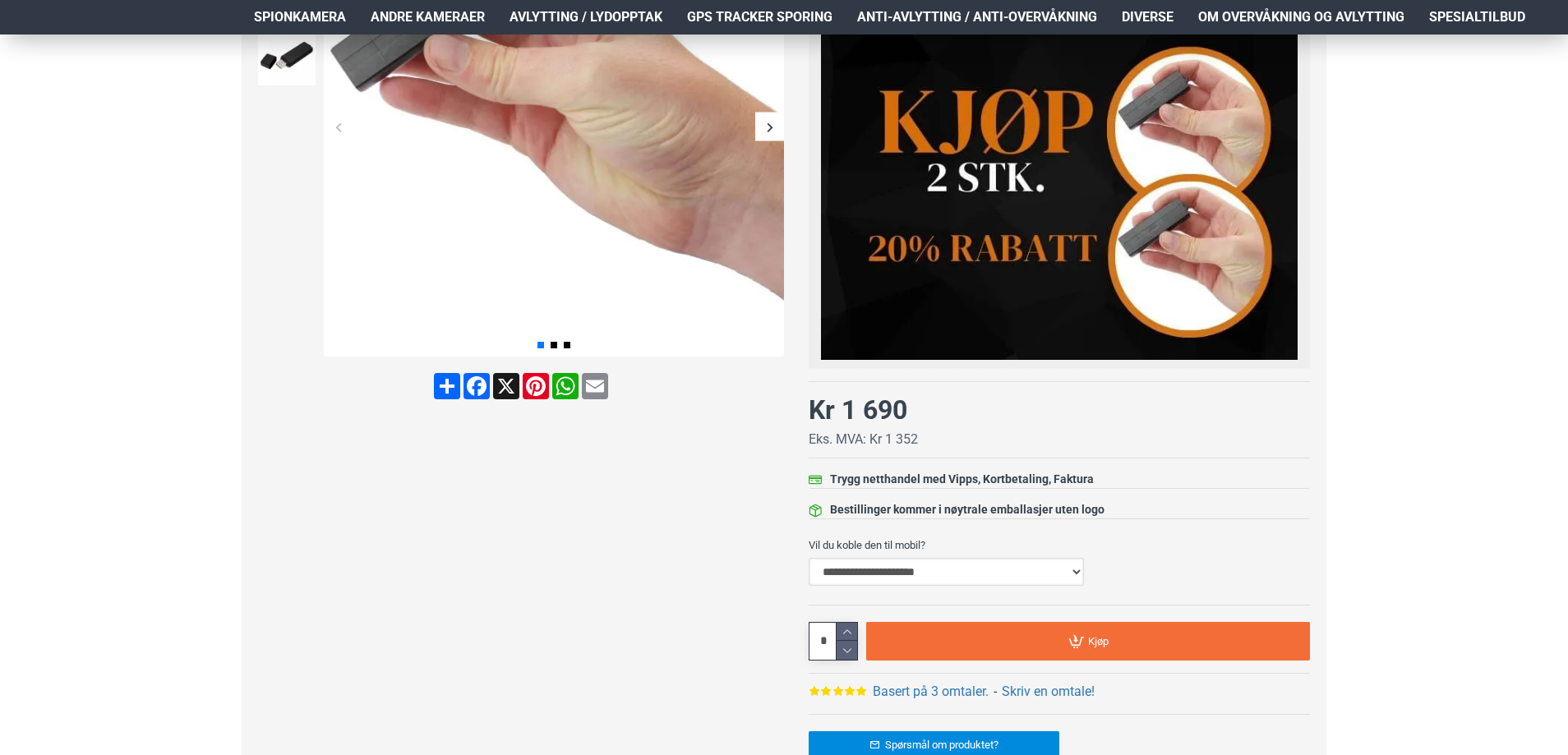
click at [1034, 571] on select "**********" at bounding box center [946, 571] width 275 height 28
select select "***"
click at [809, 558] on select "**********" at bounding box center [946, 571] width 275 height 28
